Goal: Information Seeking & Learning: Learn about a topic

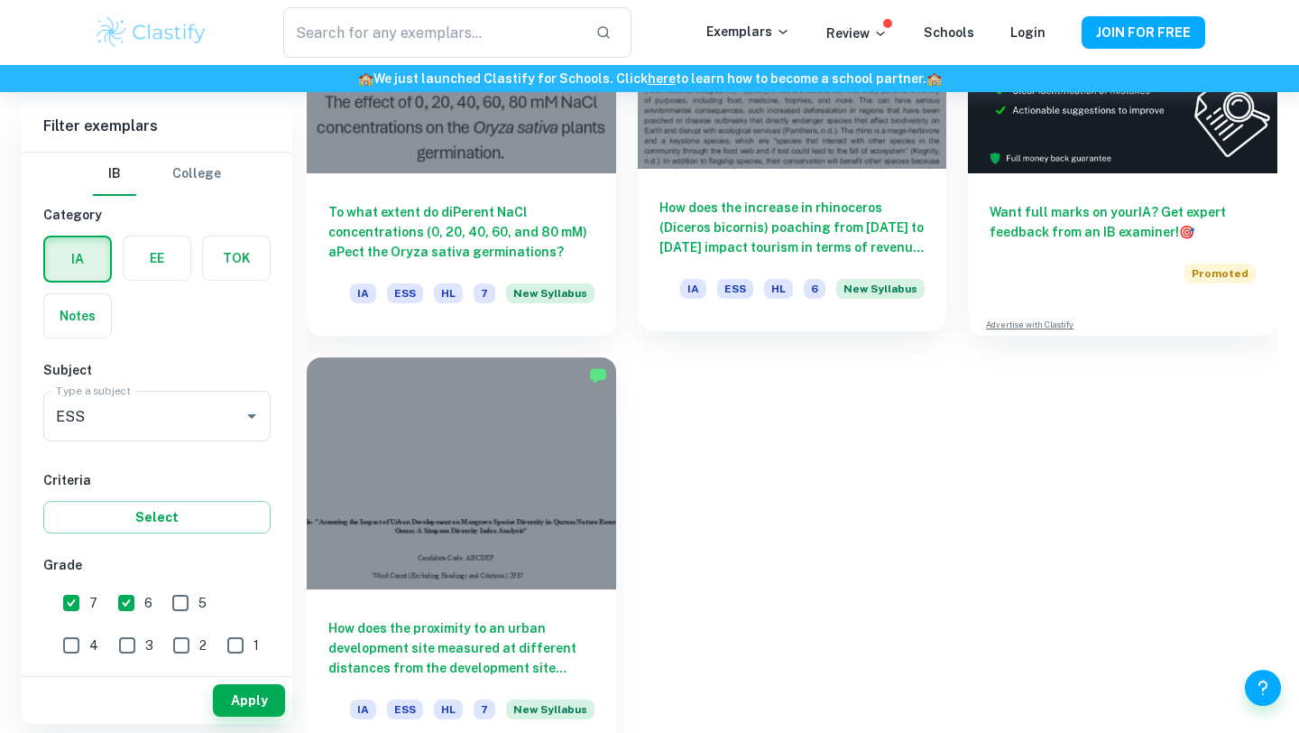
scroll to position [727, 0]
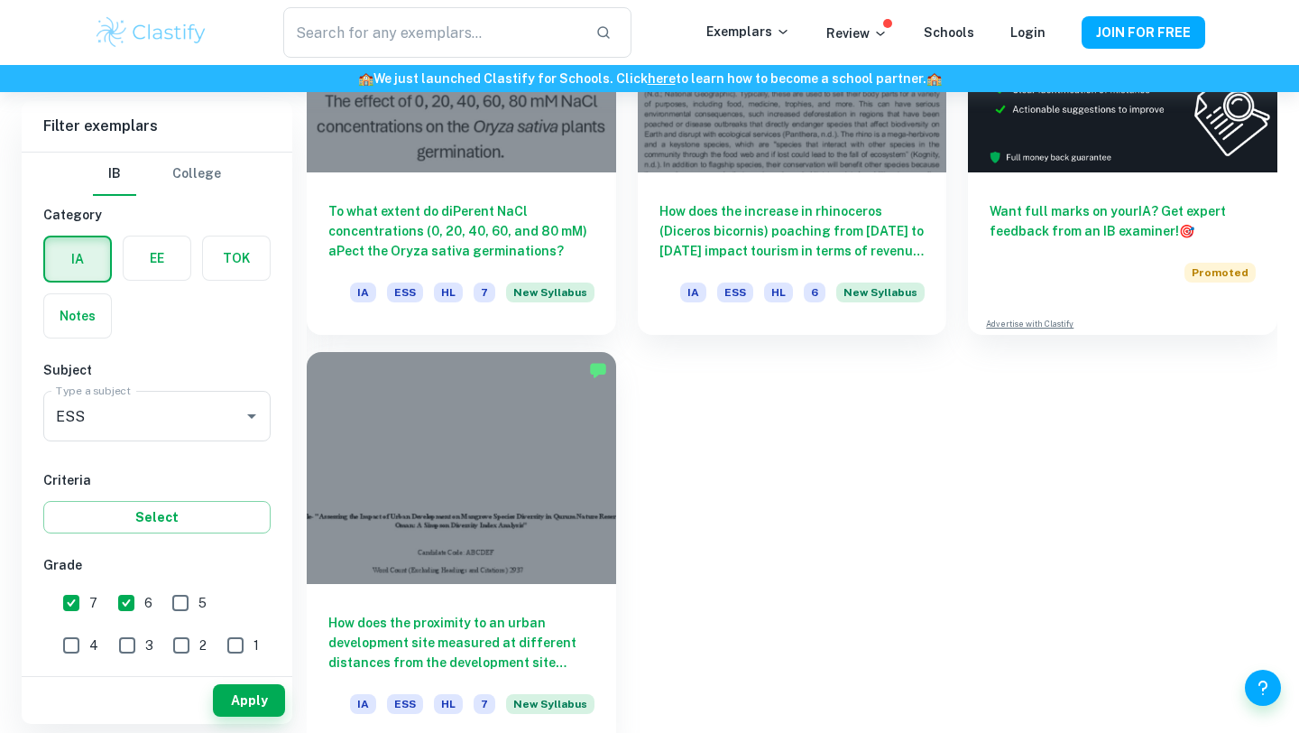
click at [530, 473] on div at bounding box center [461, 468] width 309 height 232
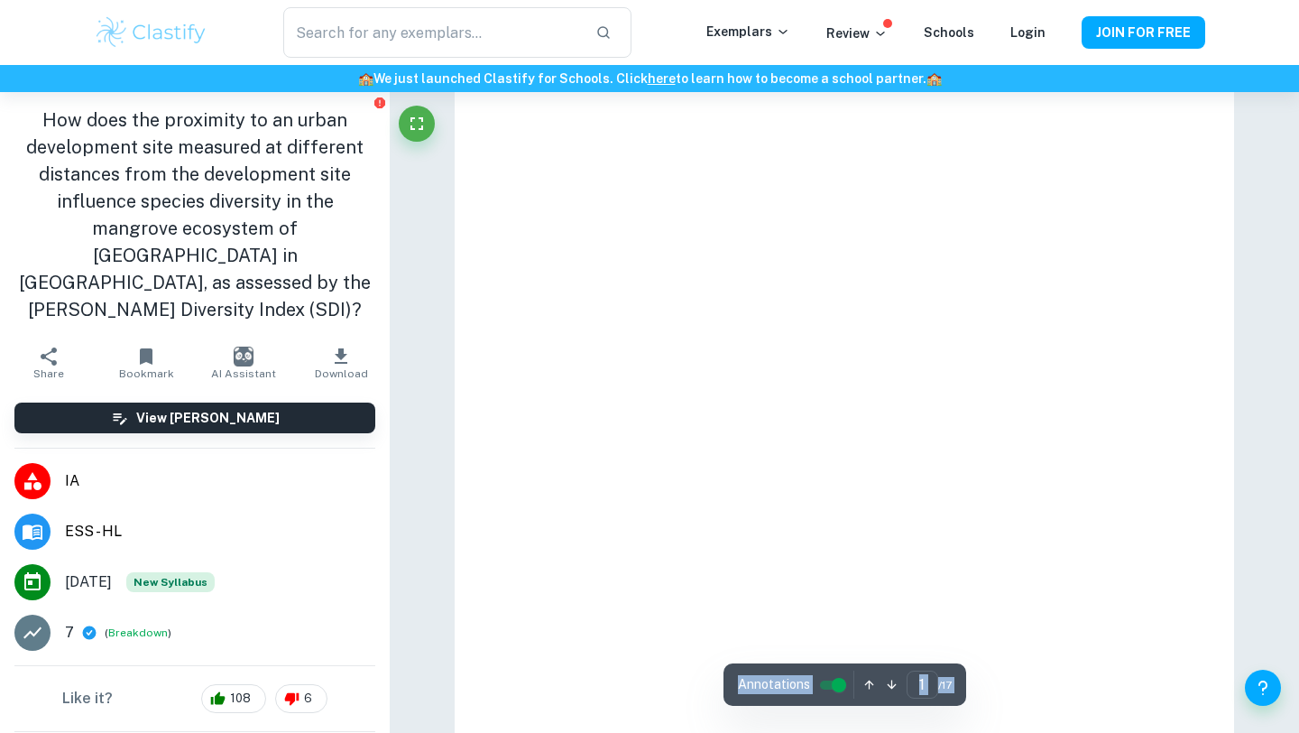
scroll to position [74, 0]
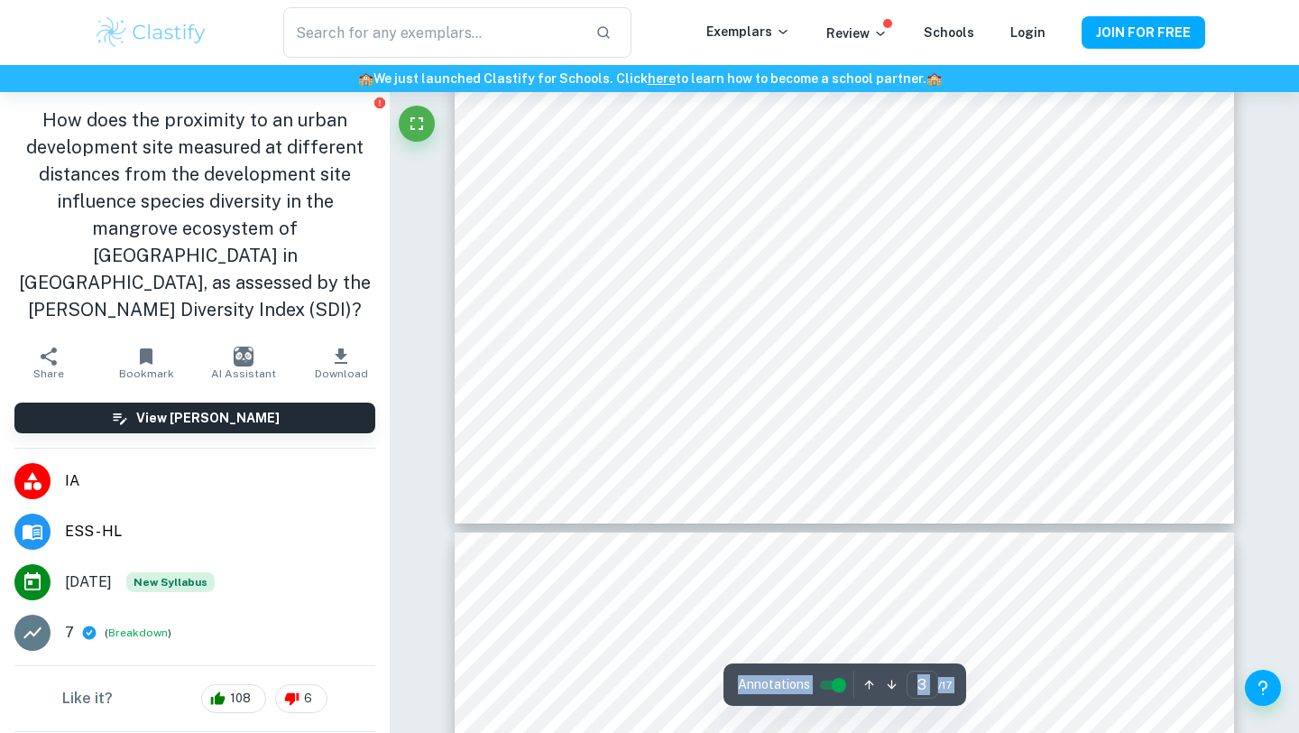
type input "4"
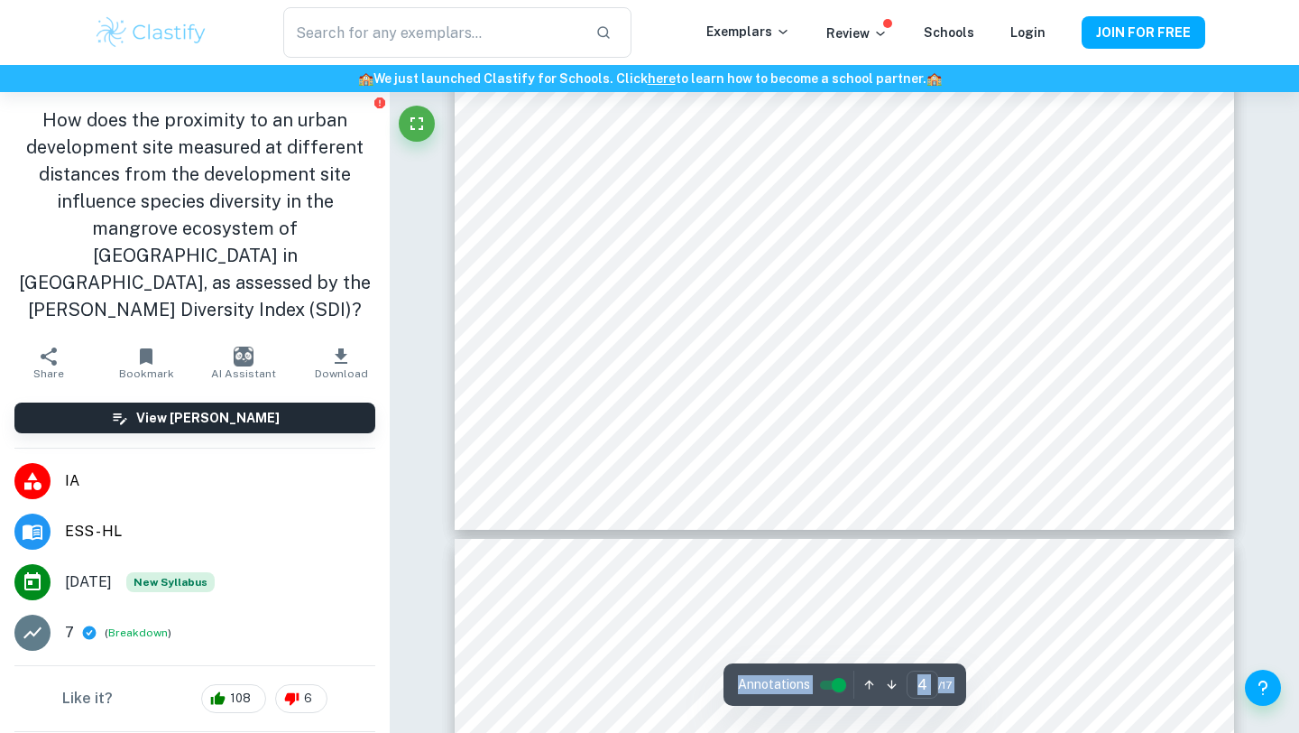
scroll to position [3900, 0]
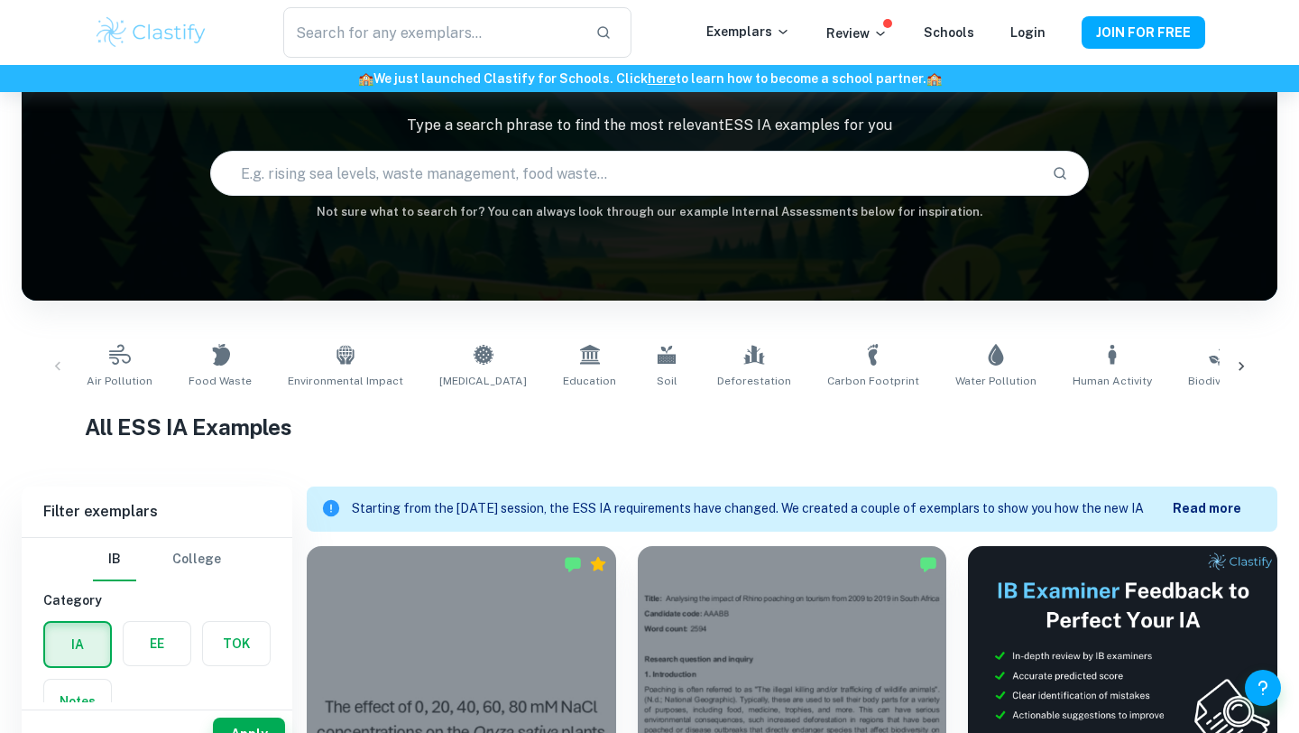
scroll to position [53, 0]
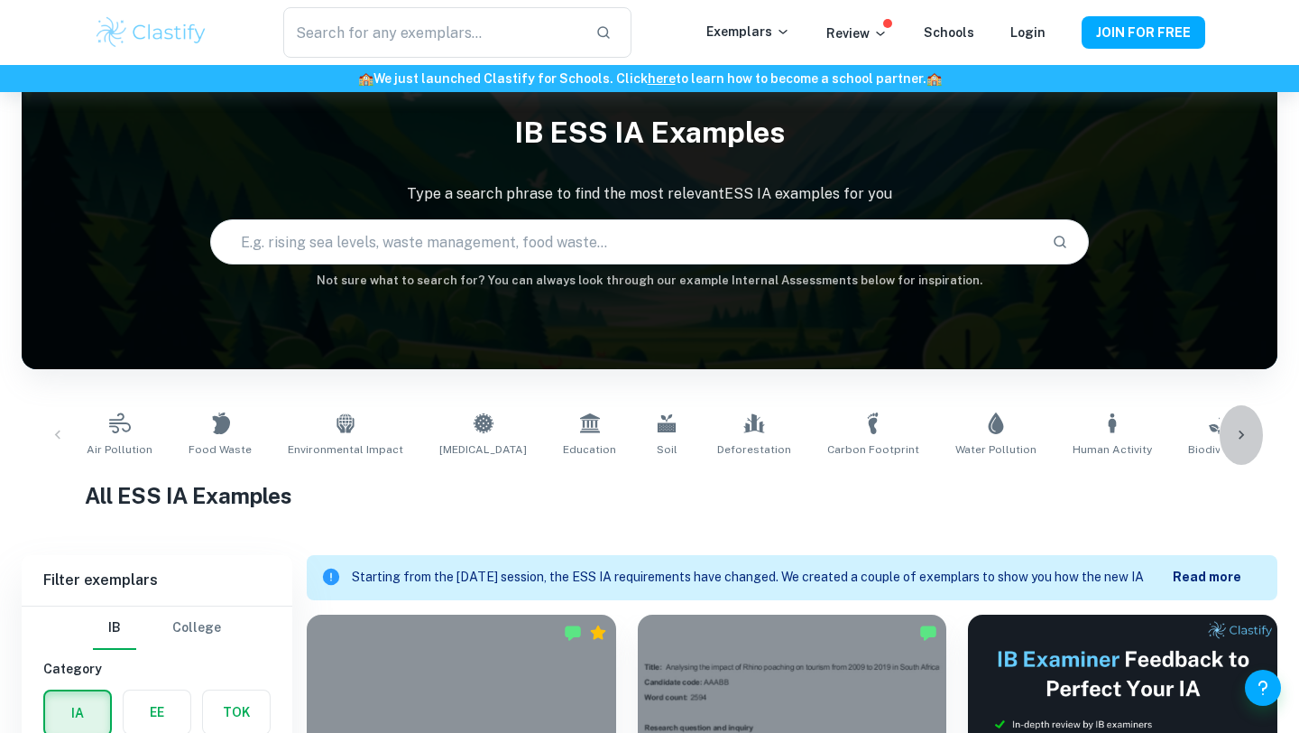
click at [1238, 437] on icon at bounding box center [1241, 435] width 18 height 18
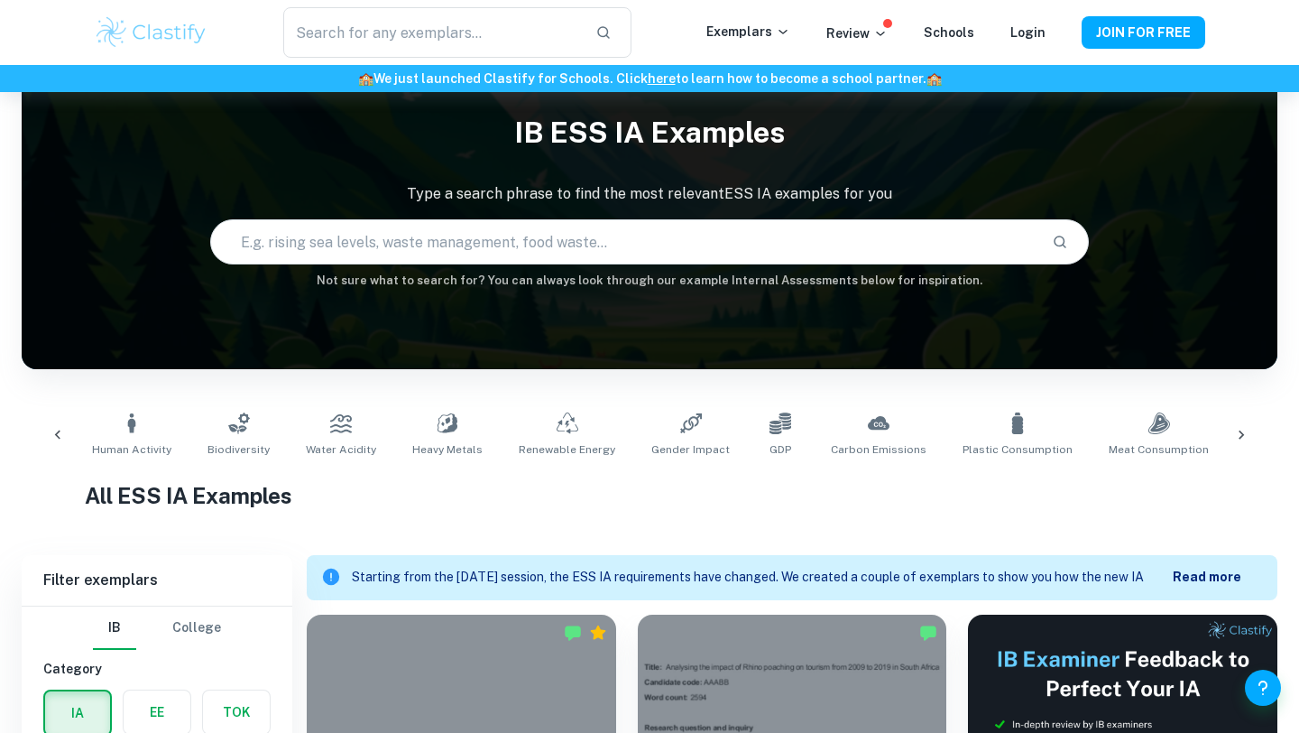
scroll to position [0, 983]
click at [56, 436] on icon at bounding box center [57, 434] width 5 height 9
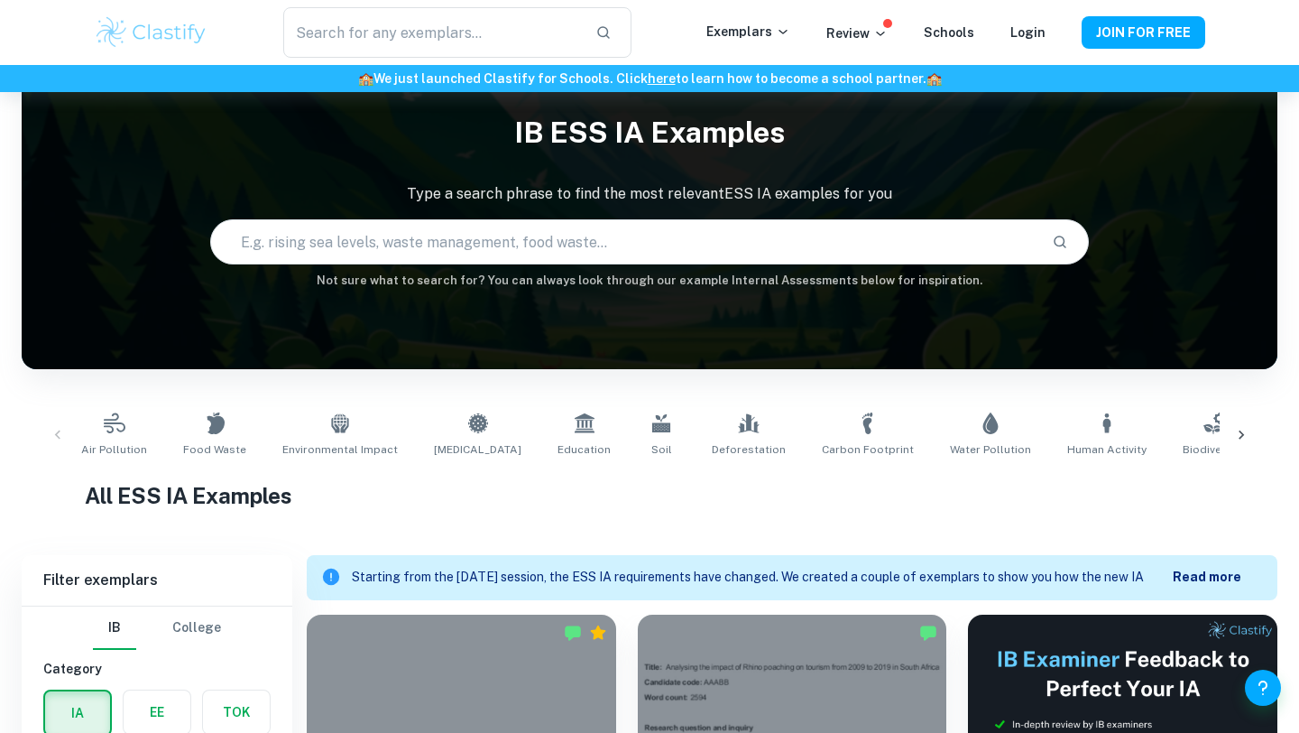
scroll to position [0, 0]
click at [989, 432] on icon at bounding box center [996, 423] width 15 height 22
type input "Water Pollution"
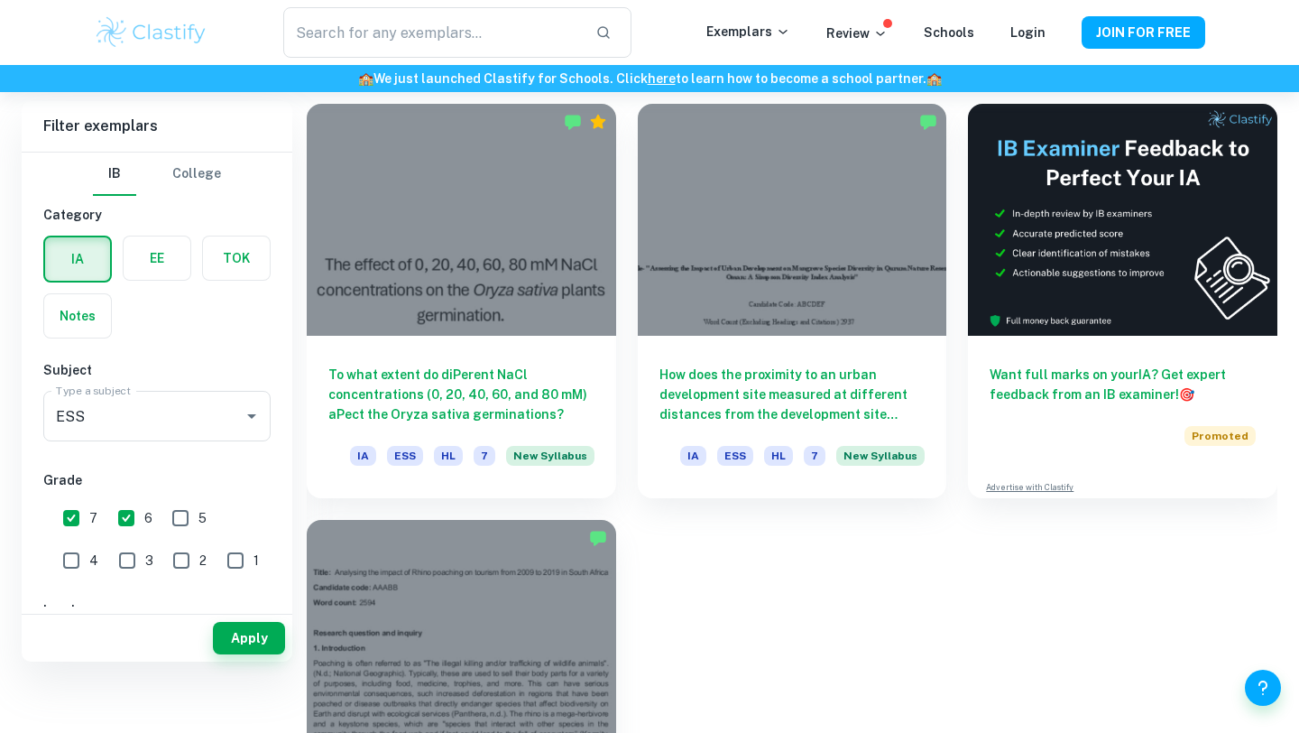
scroll to position [395, 0]
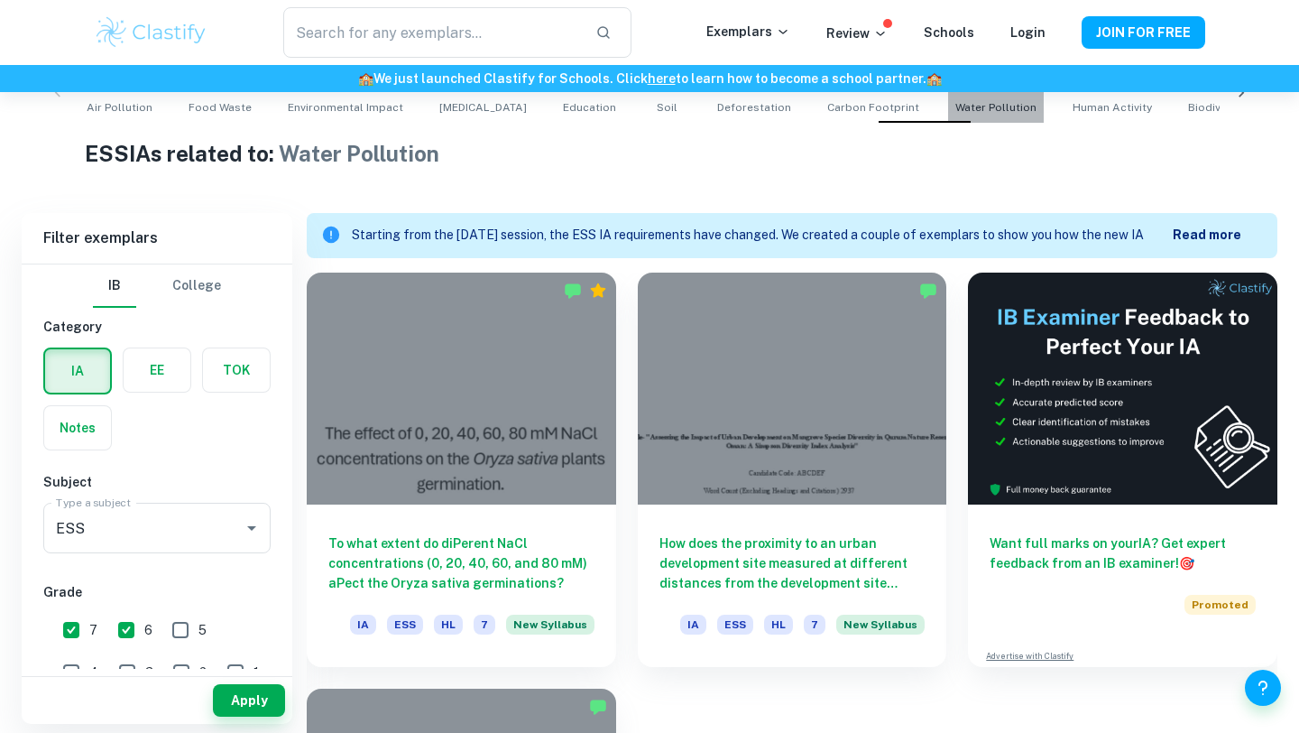
click at [955, 100] on span "Water Pollution" at bounding box center [995, 107] width 81 height 16
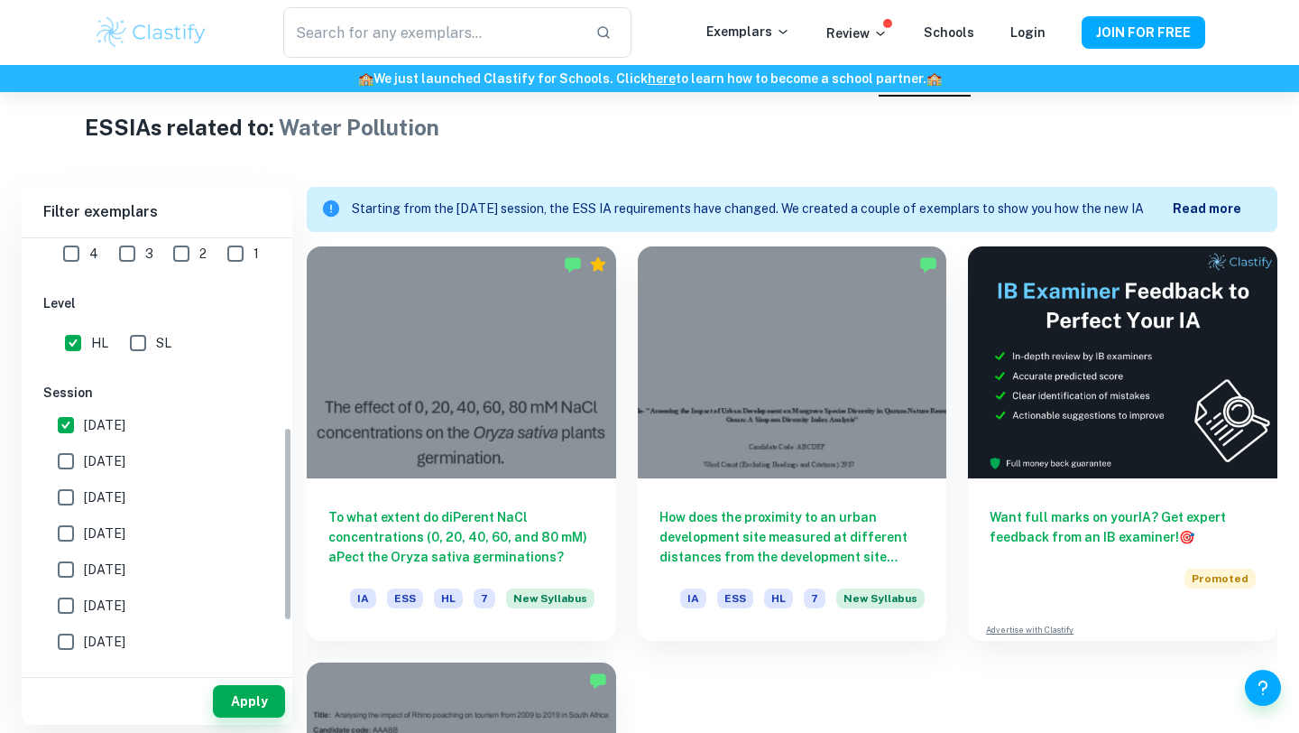
scroll to position [420, 0]
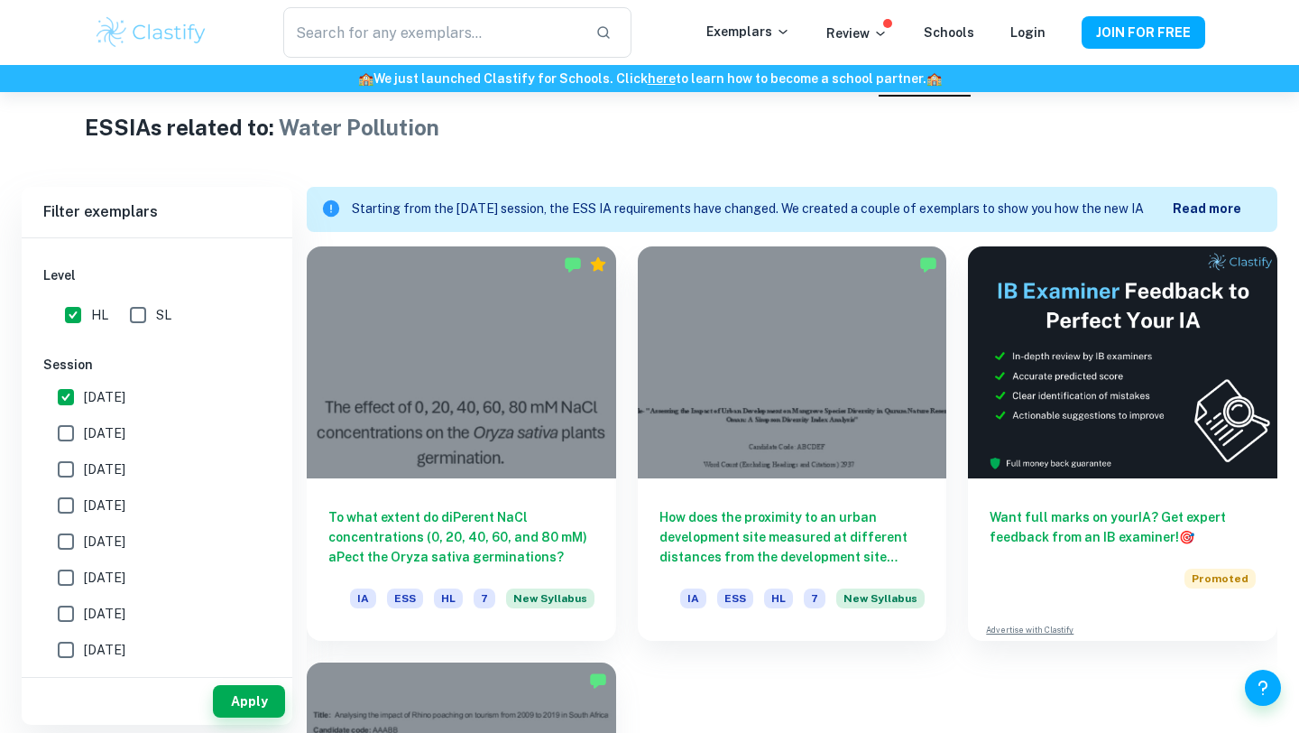
click at [69, 390] on input "[DATE]" at bounding box center [66, 397] width 36 height 36
checkbox input "false"
click at [255, 705] on button "Apply" at bounding box center [249, 701] width 72 height 32
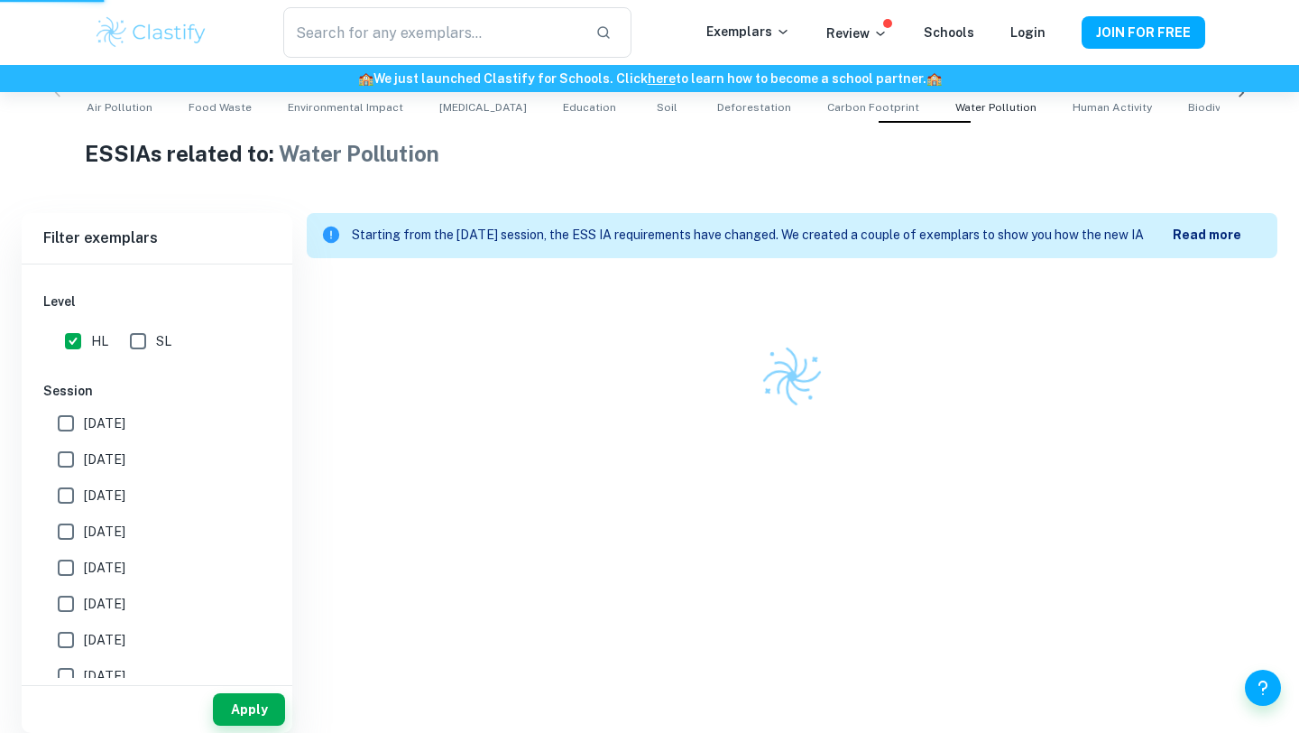
scroll to position [385, 0]
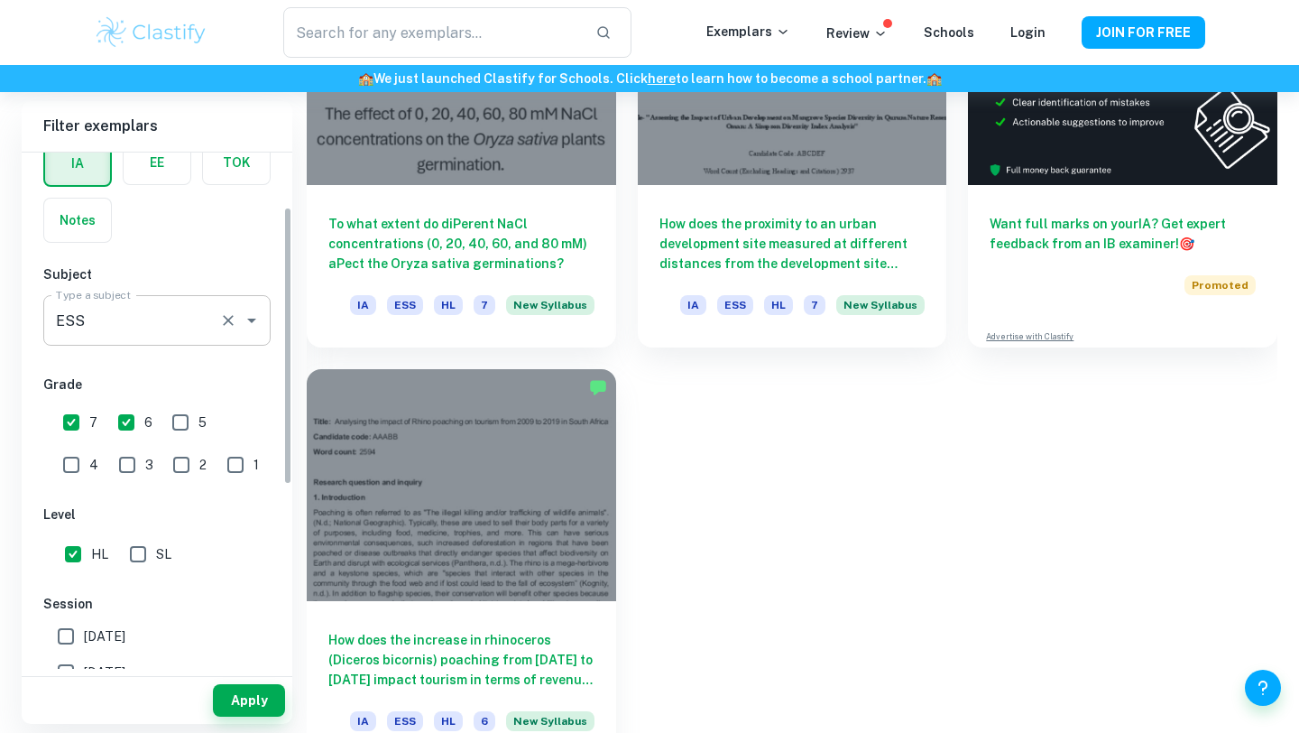
scroll to position [142, 0]
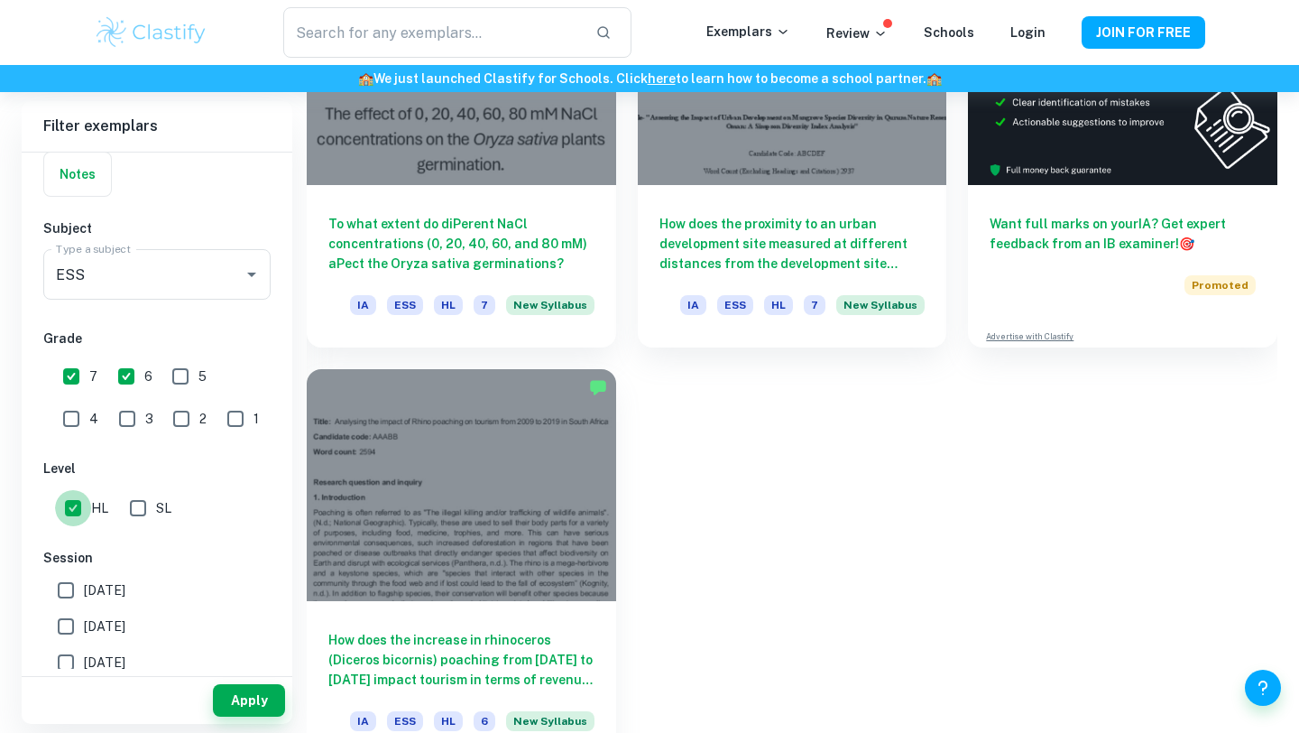
click at [76, 511] on input "HL" at bounding box center [73, 508] width 36 height 36
checkbox input "false"
click at [133, 372] on input "6" at bounding box center [126, 376] width 36 height 36
checkbox input "false"
click at [78, 375] on input "7" at bounding box center [71, 376] width 36 height 36
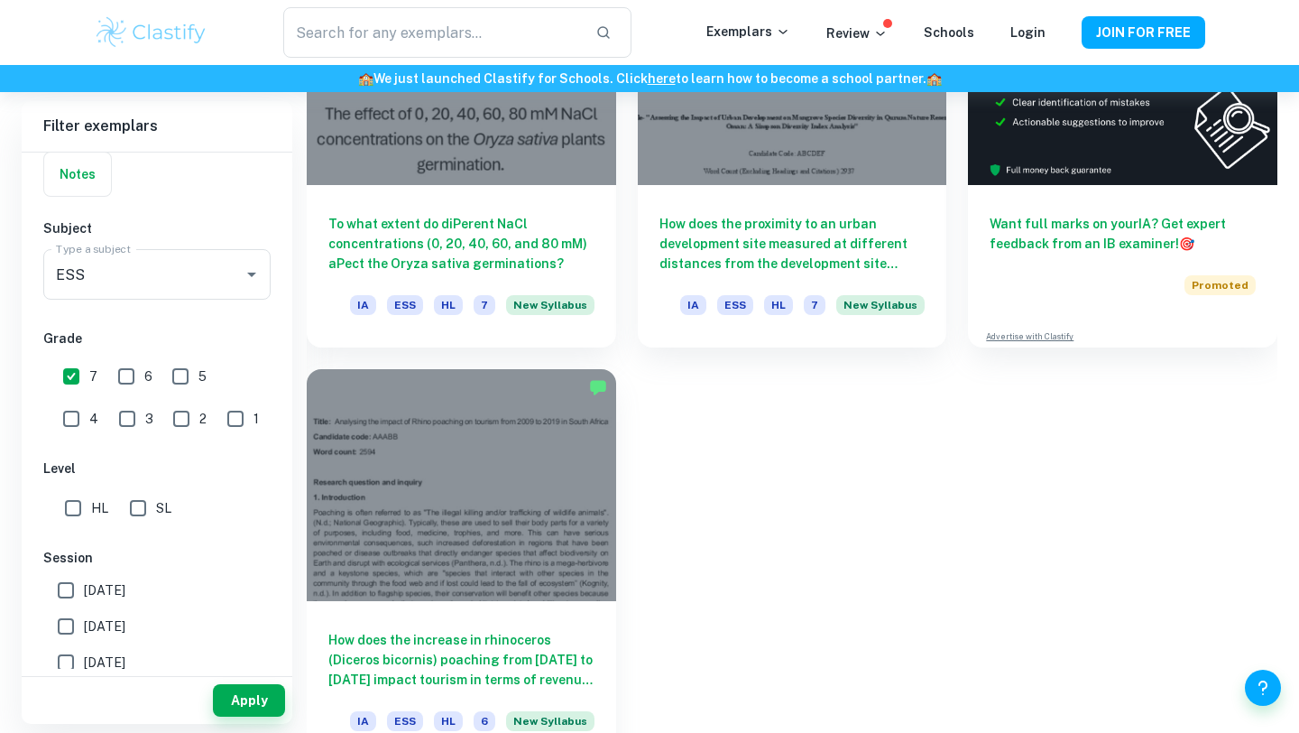
checkbox input "false"
click at [251, 697] on button "Apply" at bounding box center [249, 700] width 72 height 32
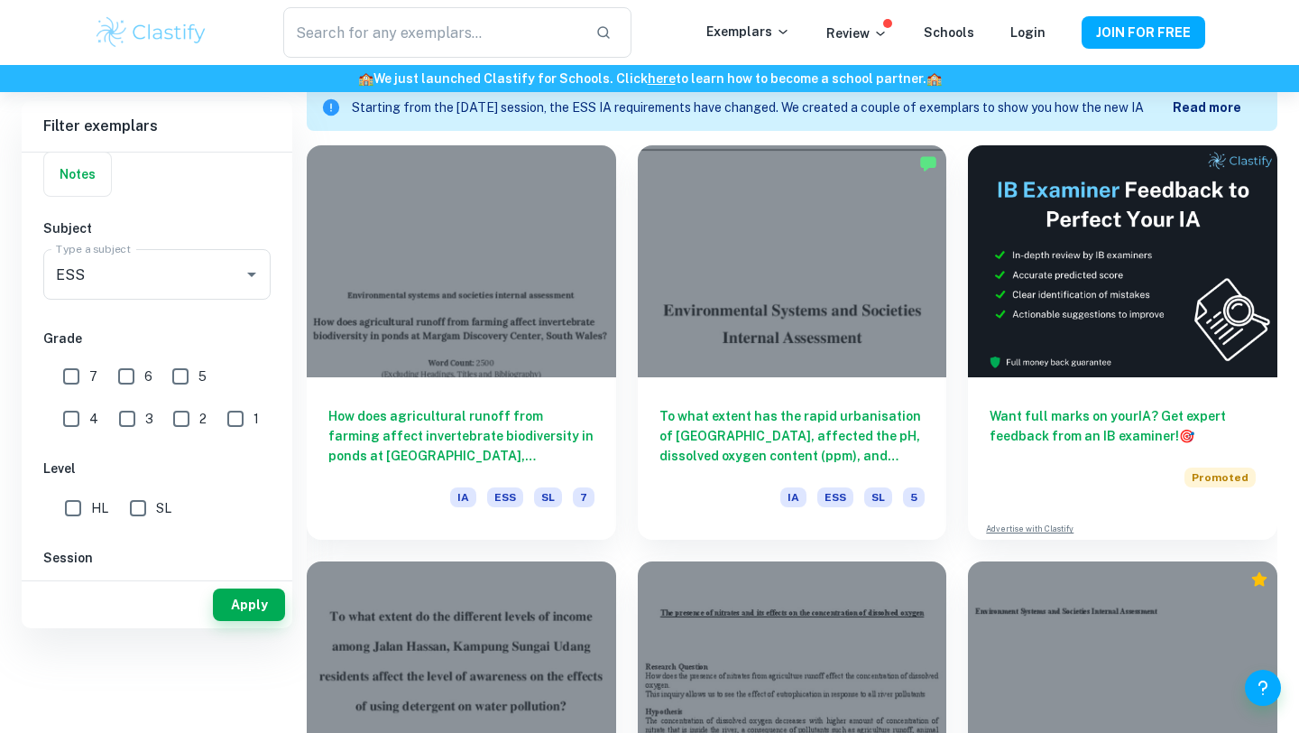
scroll to position [334, 0]
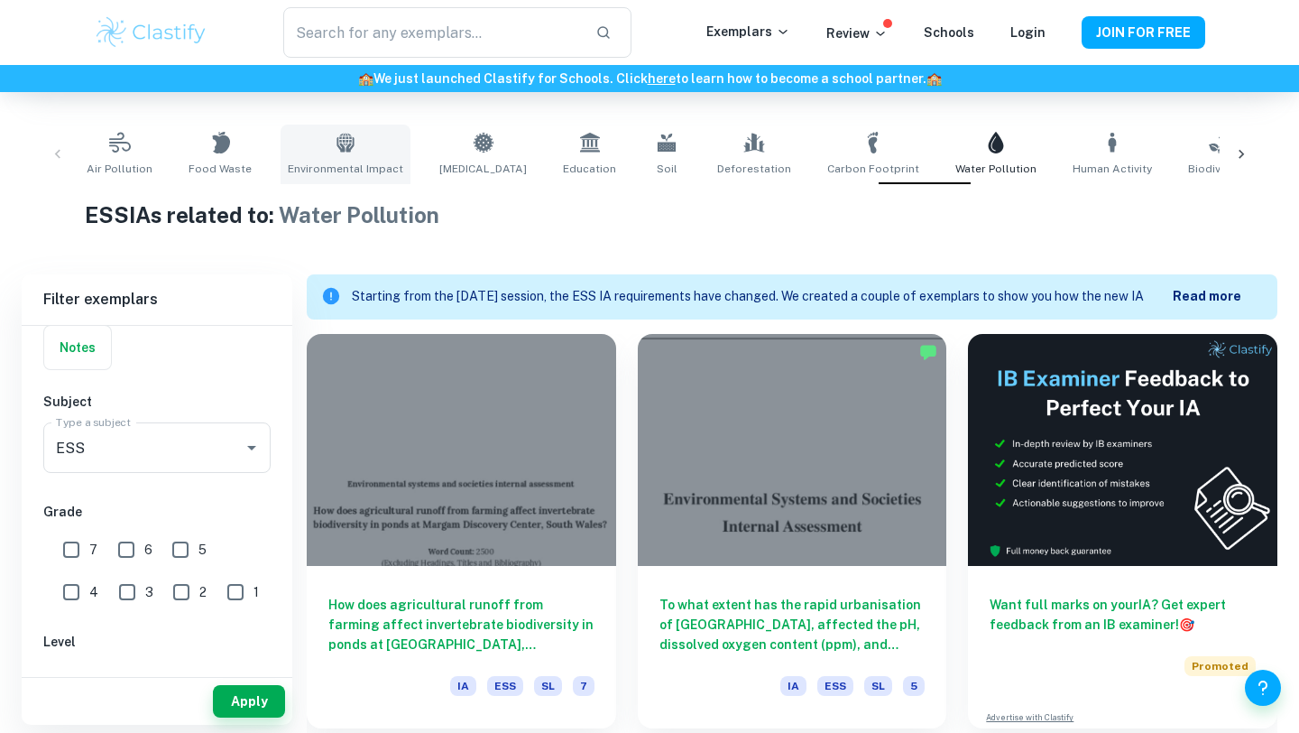
click at [363, 143] on link "Environmental Impact" at bounding box center [346, 155] width 130 height 60
type input "Environmental Impact"
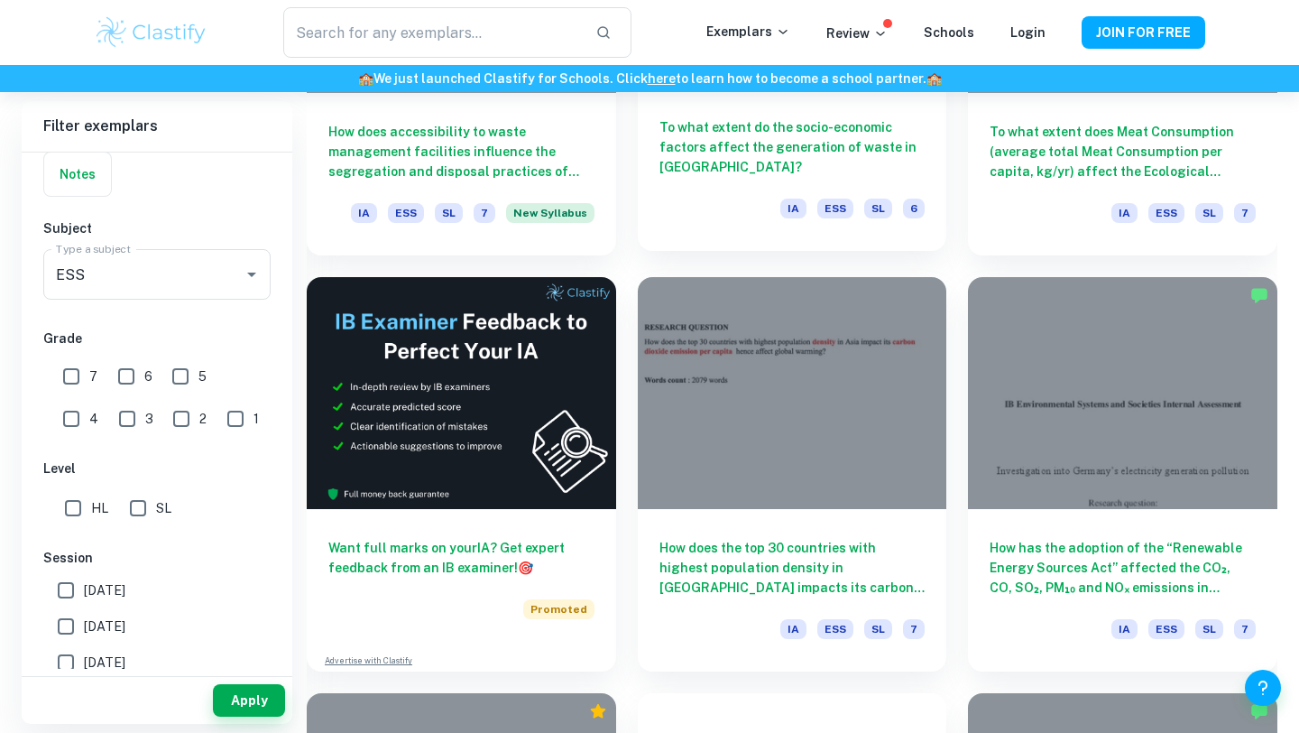
scroll to position [2887, 0]
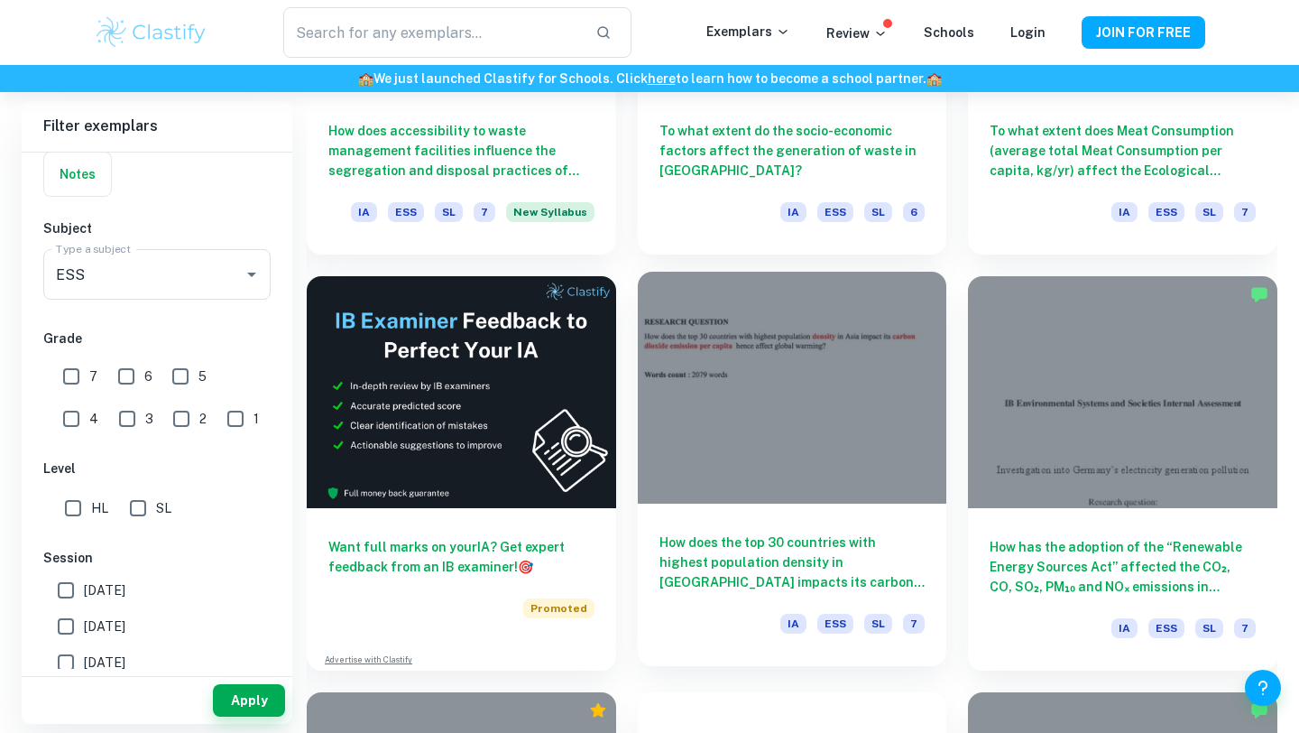
click at [720, 368] on div at bounding box center [792, 388] width 309 height 232
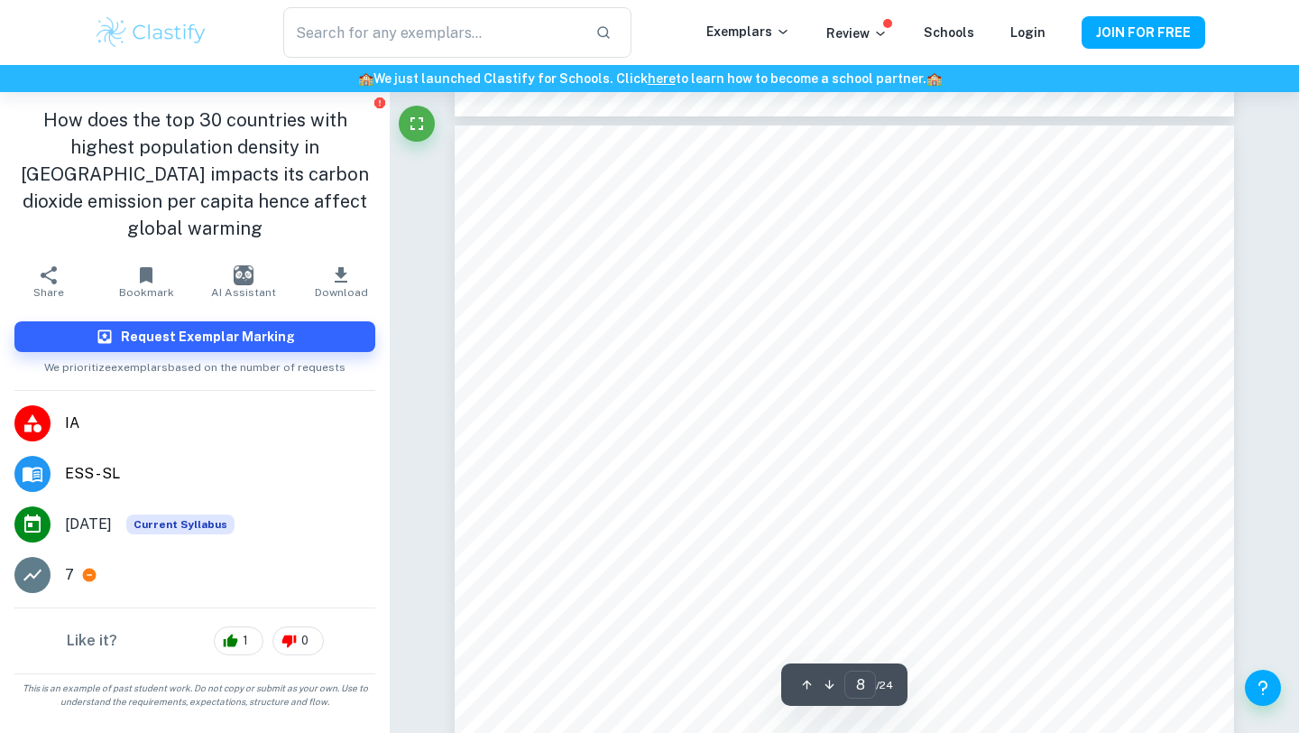
scroll to position [7372, 0]
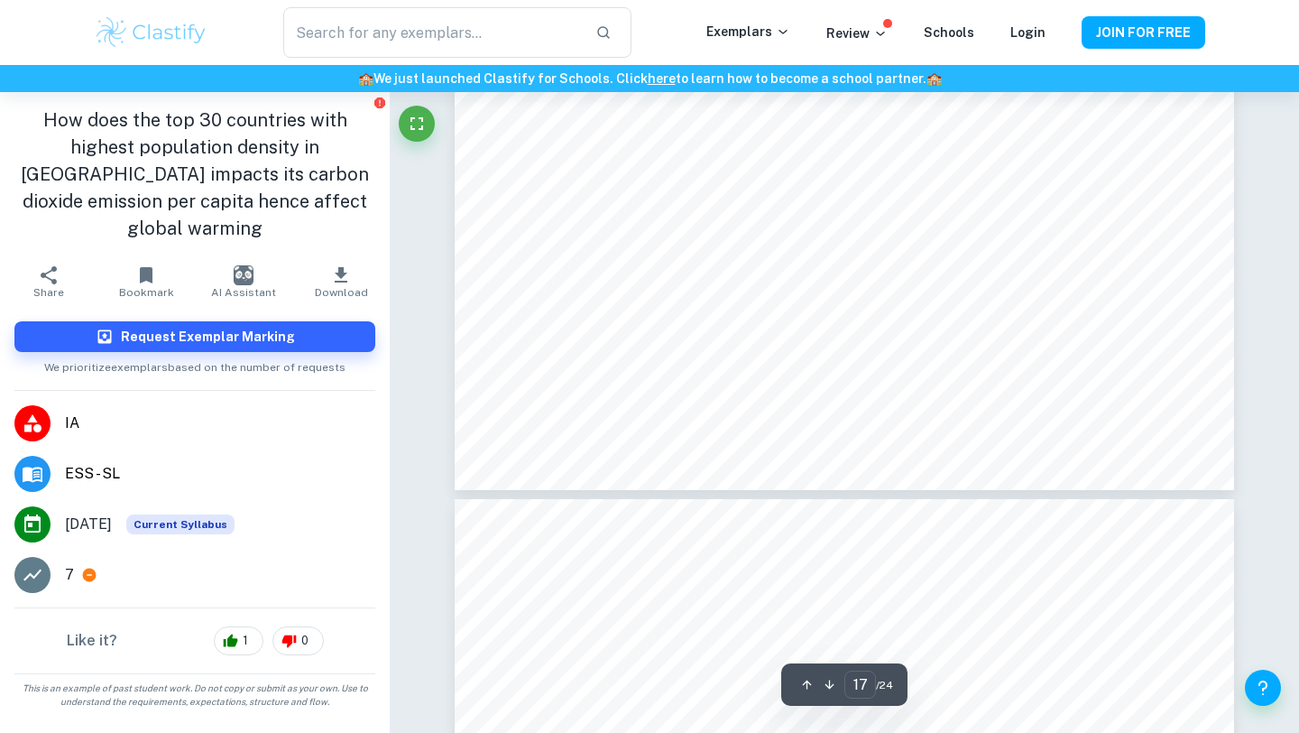
type input "16"
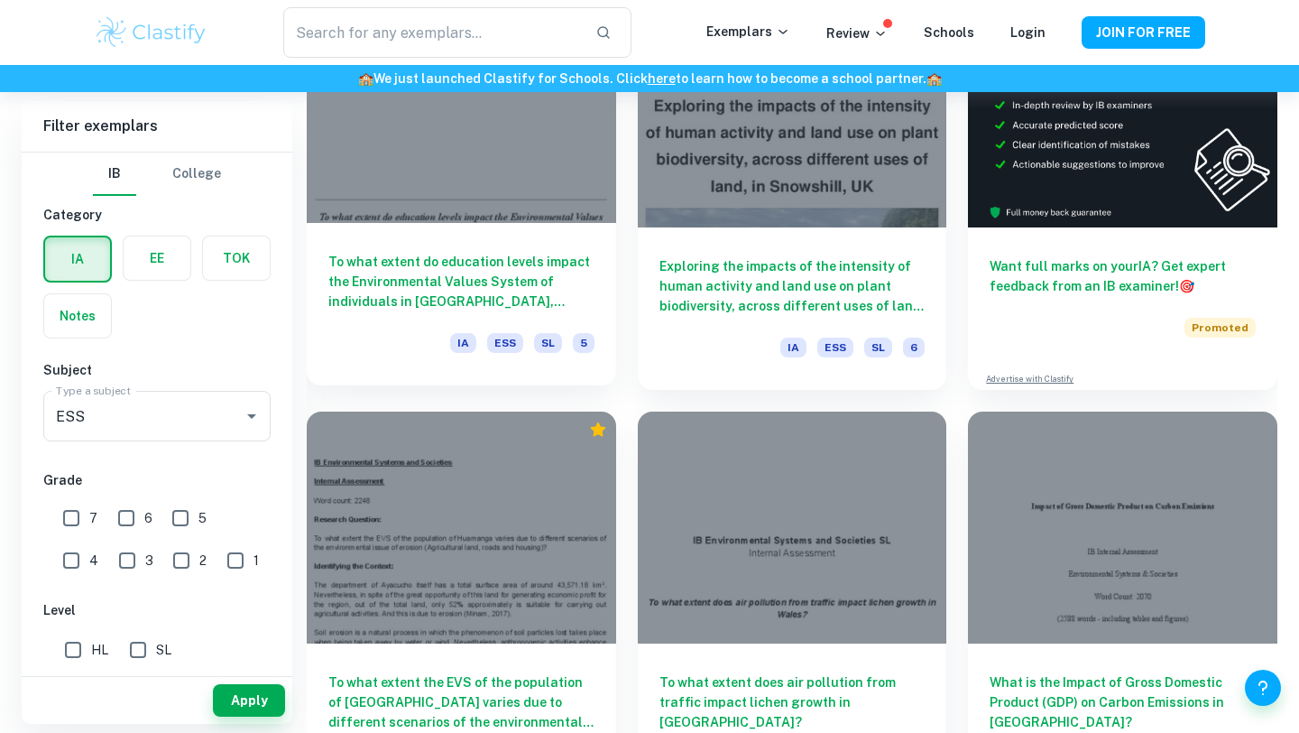
scroll to position [675, 0]
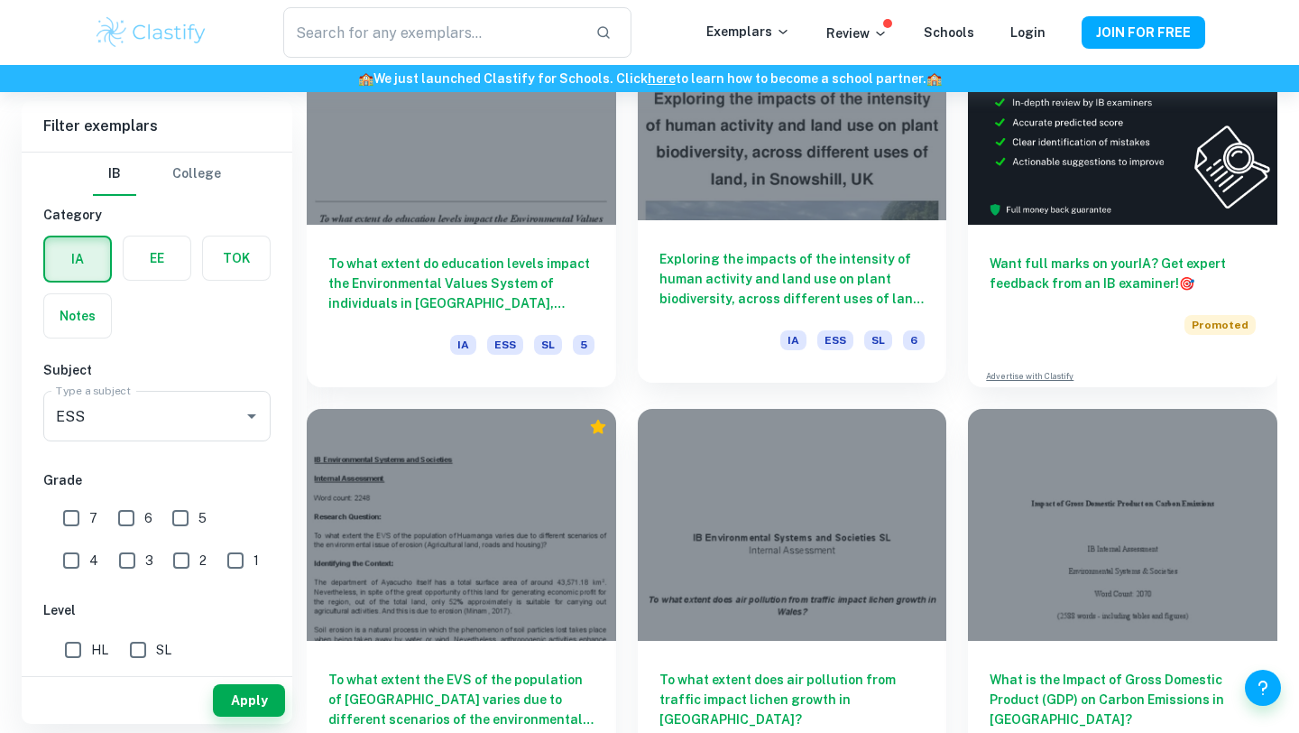
click at [741, 222] on div "Exploring the impacts of the intensity of human activity and land use on plant …" at bounding box center [792, 301] width 309 height 162
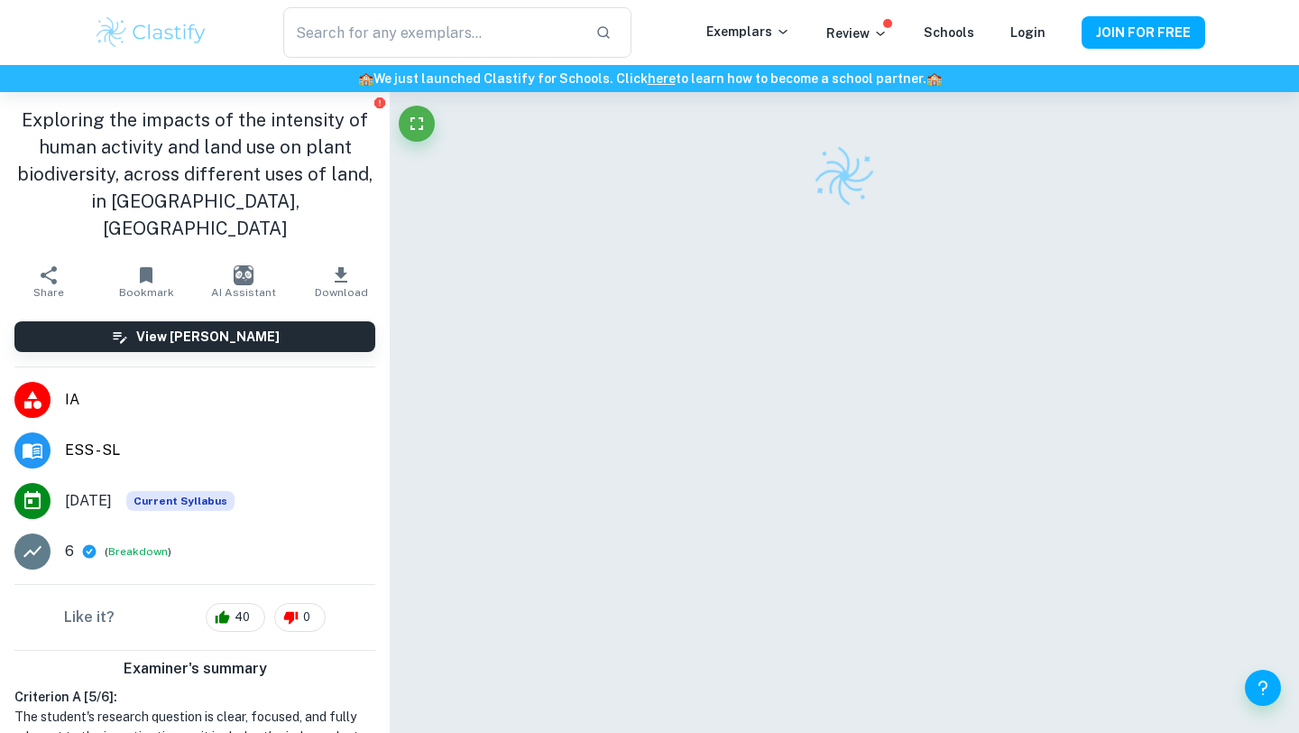
scroll to position [89, 0]
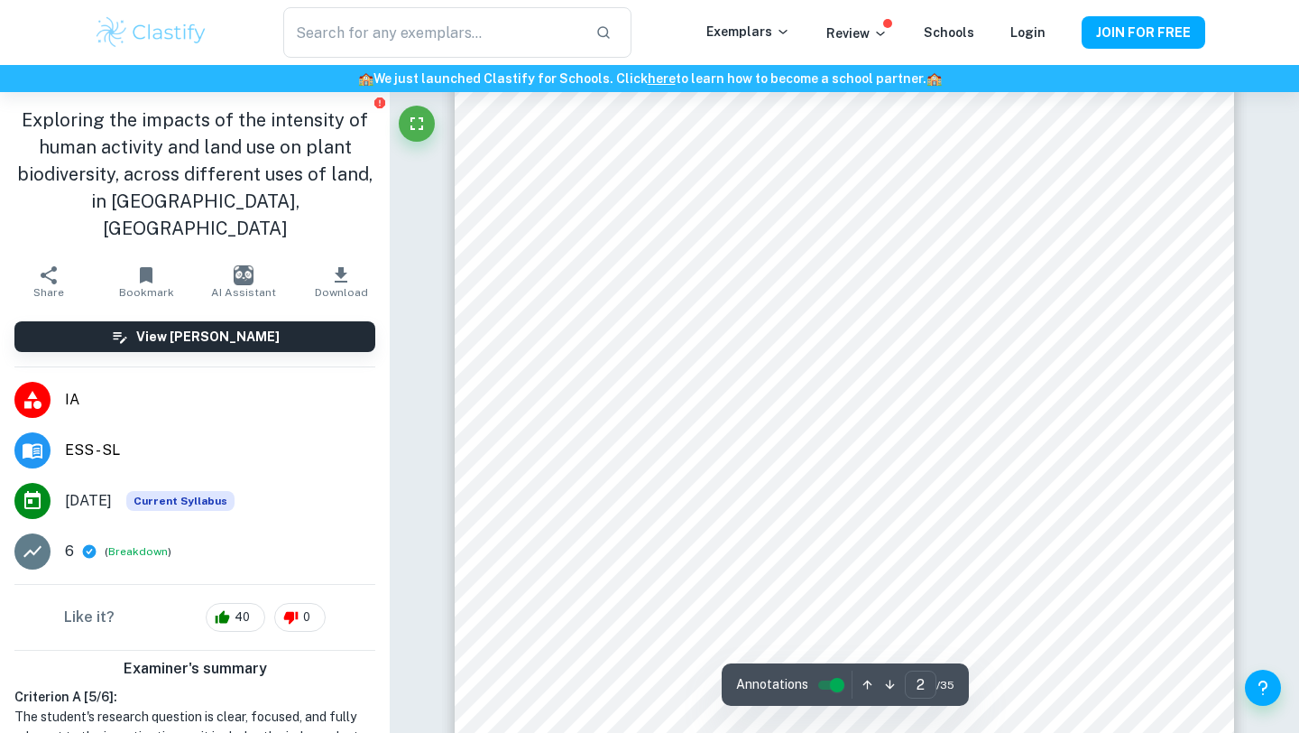
type input "2"
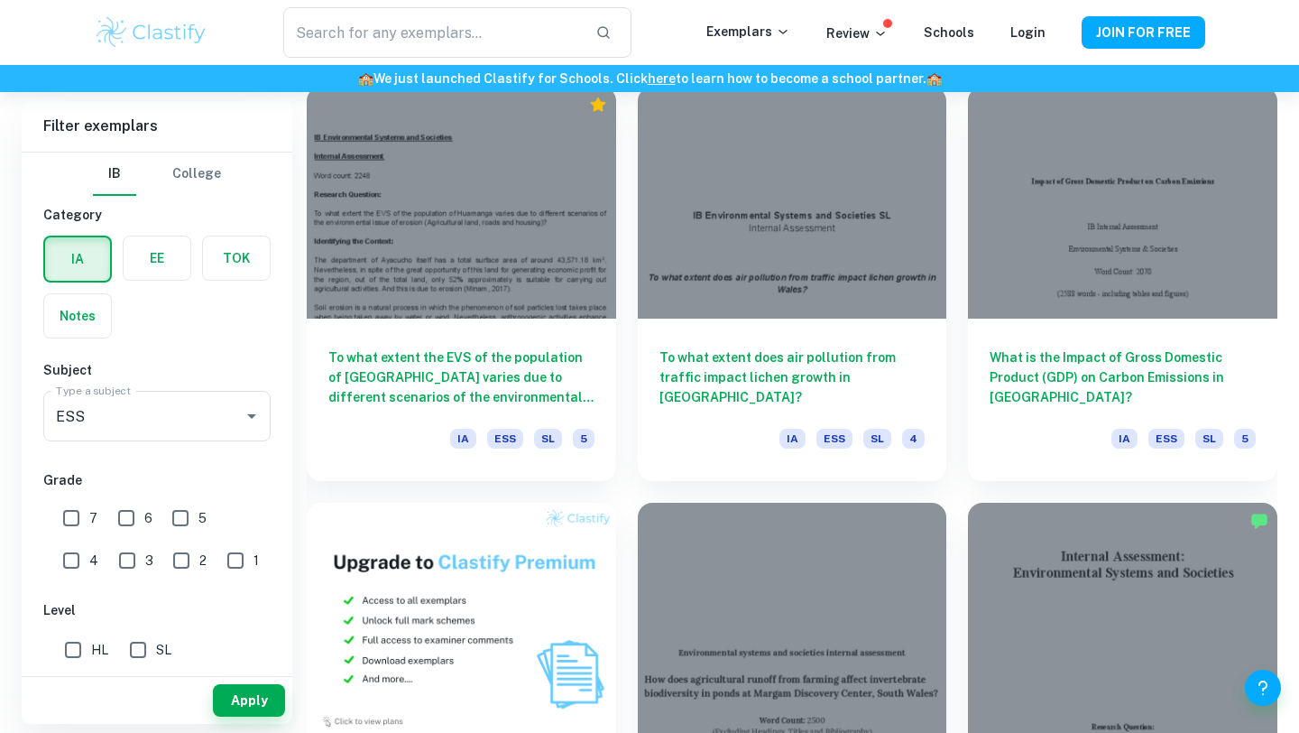
scroll to position [1073, 0]
